Goal: Task Accomplishment & Management: Manage account settings

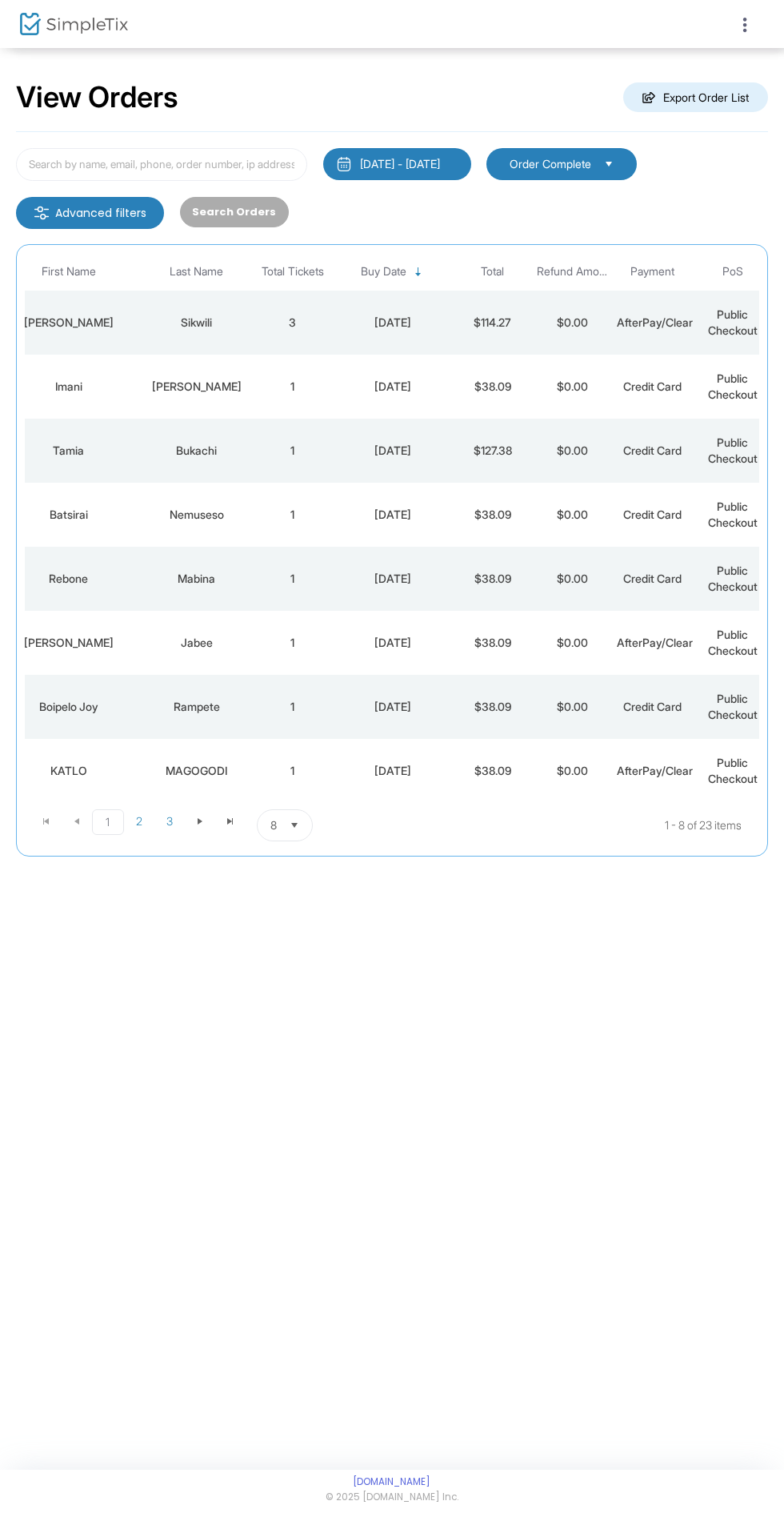
click at [746, 24] on icon at bounding box center [745, 24] width 14 height 20
click at [751, 77] on img at bounding box center [752, 68] width 25 height 25
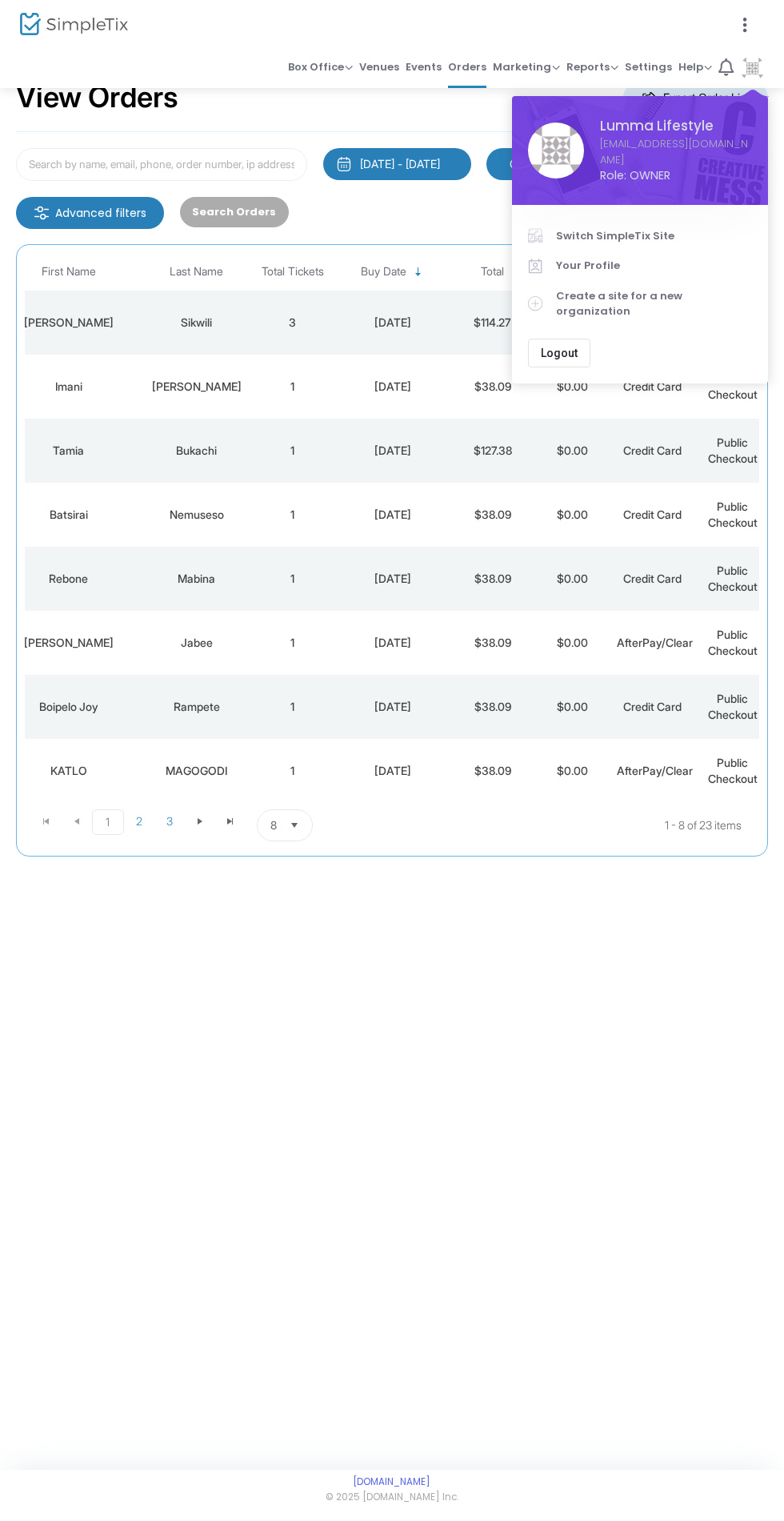
click at [675, 240] on span "Switch SimpleTix Site" at bounding box center [654, 235] width 196 height 16
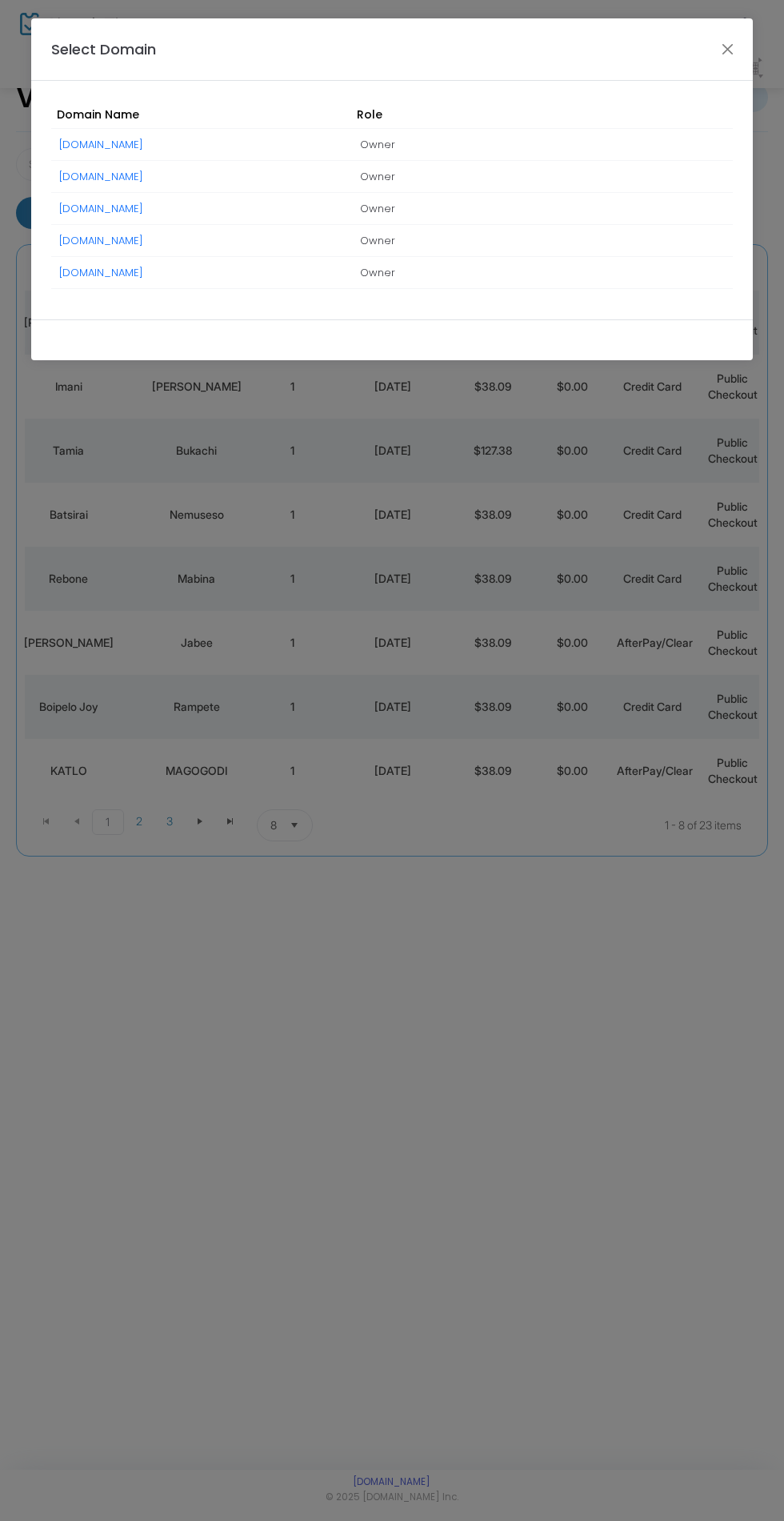
click at [249, 175] on td "[DOMAIN_NAME]" at bounding box center [202, 176] width 301 height 32
click at [143, 171] on link "[DOMAIN_NAME]" at bounding box center [101, 176] width 84 height 15
